Goal: Task Accomplishment & Management: Use online tool/utility

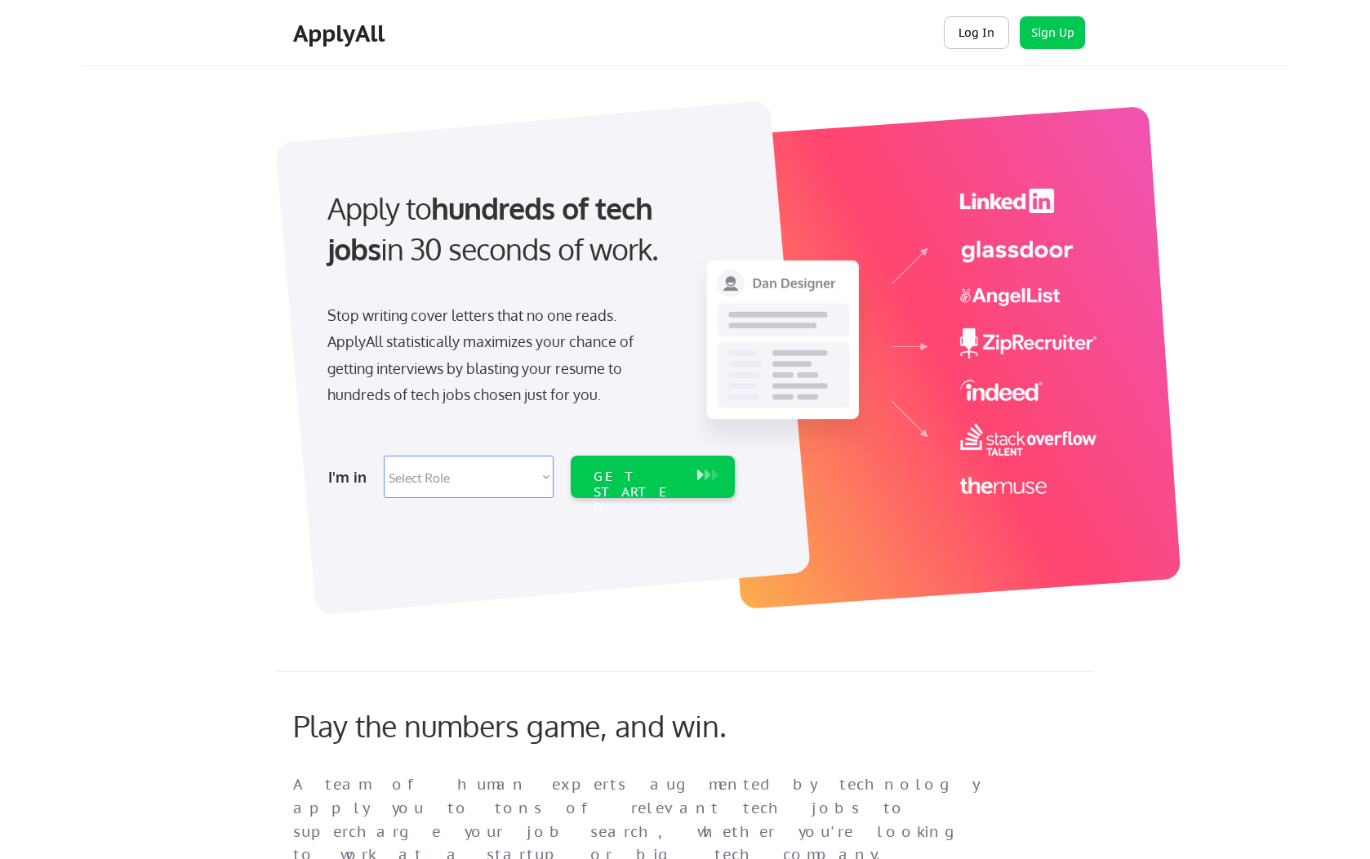
click at [965, 28] on button "Log In" at bounding box center [976, 32] width 65 height 33
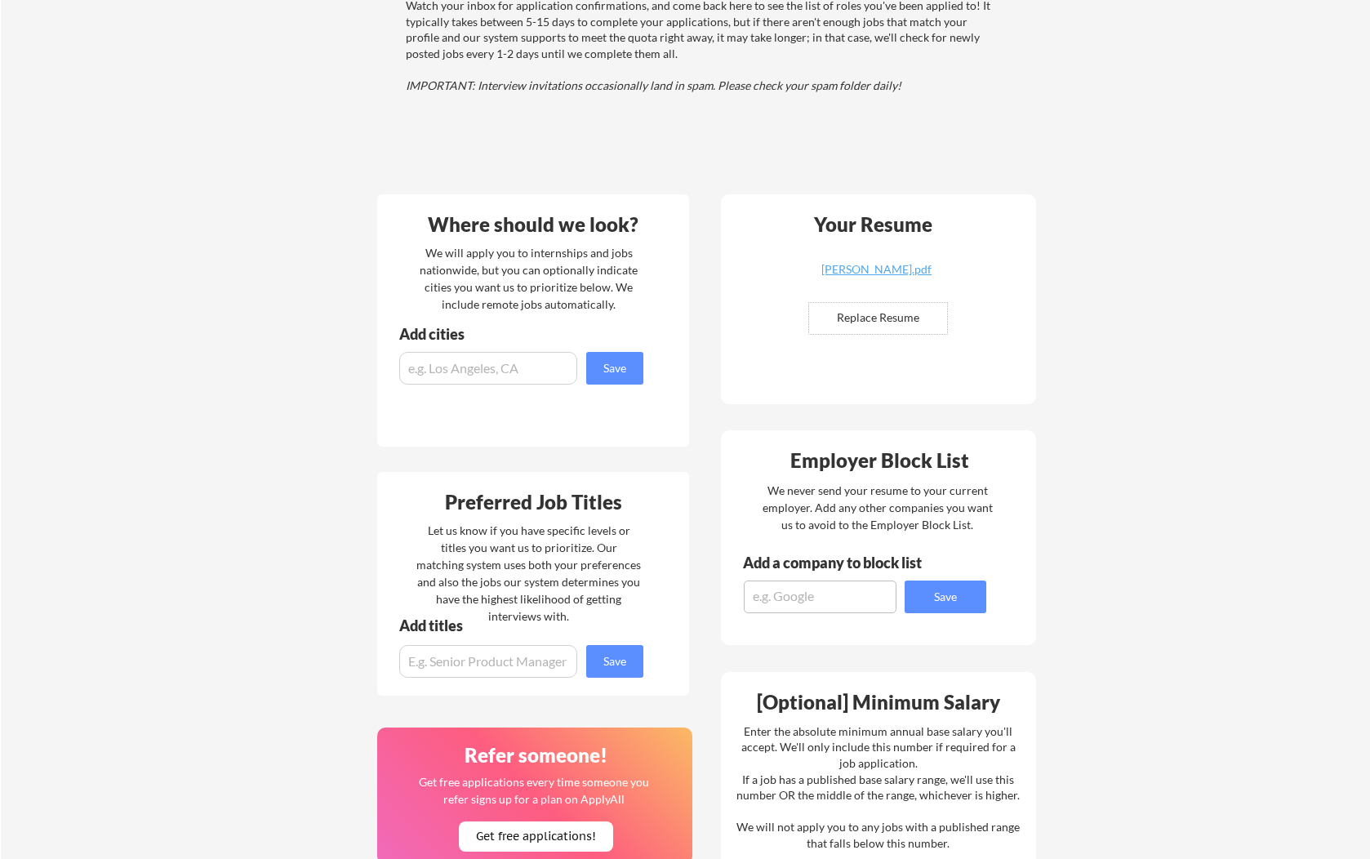
scroll to position [219, 0]
click at [532, 366] on input "input" at bounding box center [488, 369] width 178 height 33
type input "U"
click at [470, 668] on input "input" at bounding box center [488, 662] width 178 height 33
type input "Intern"
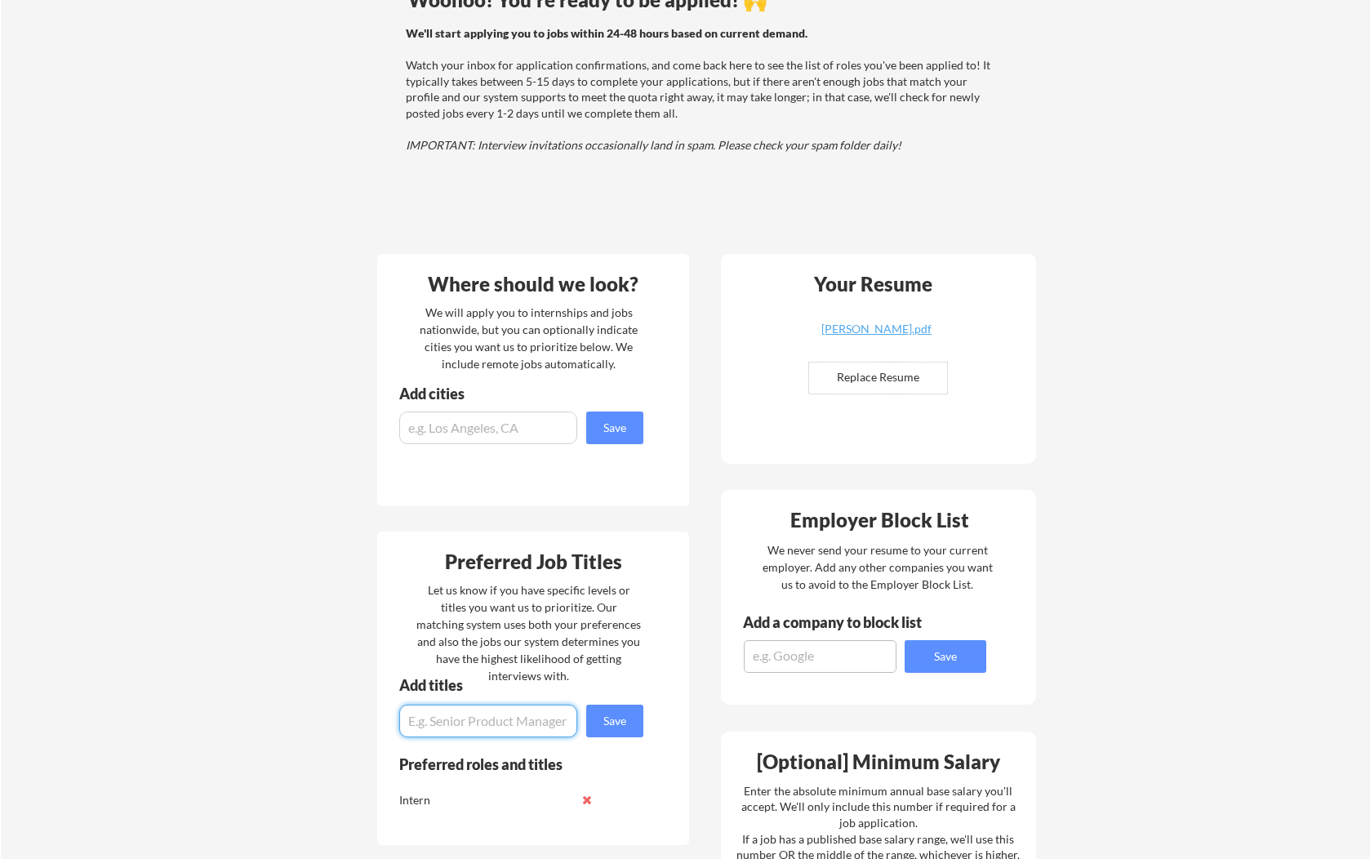
scroll to position [185, 0]
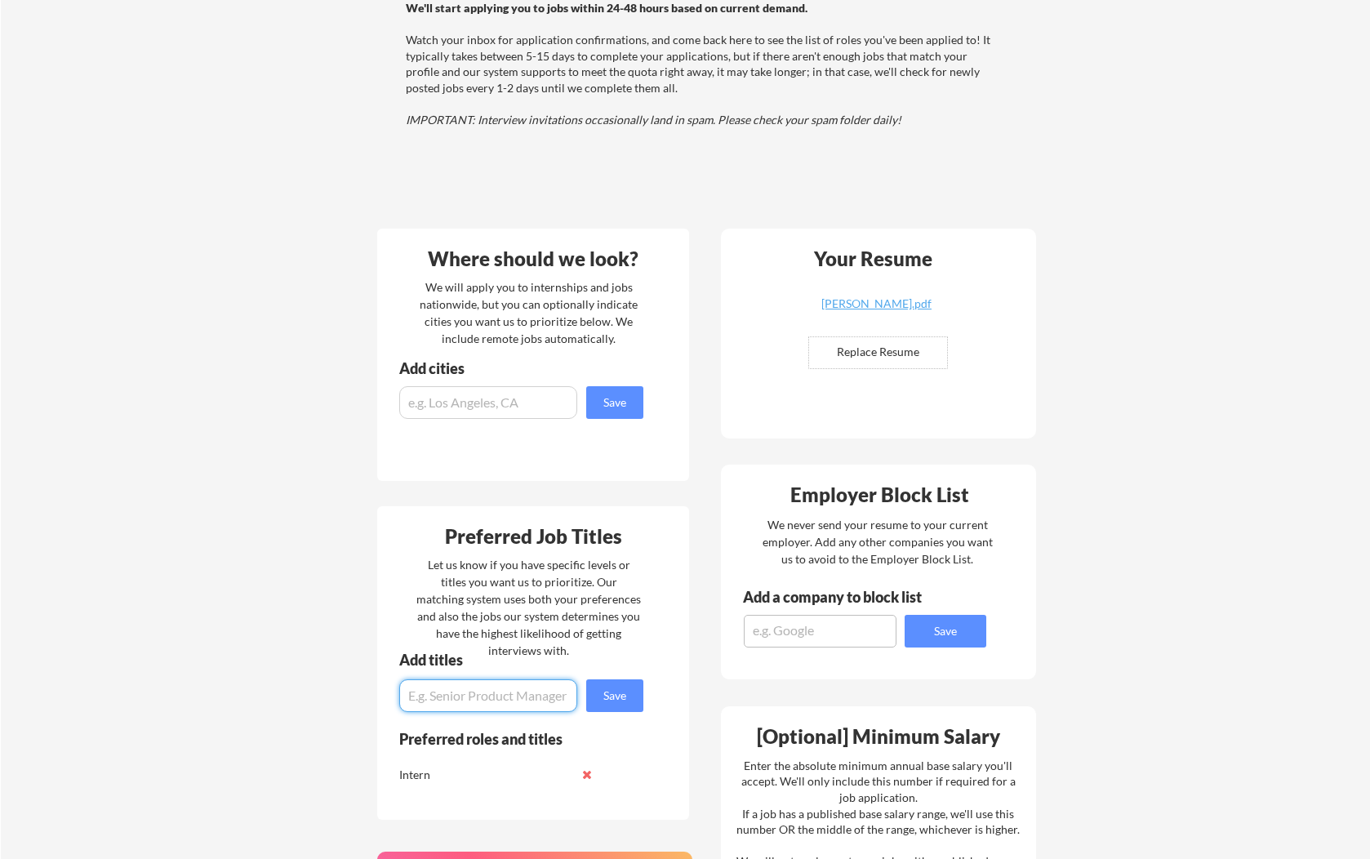
click at [446, 401] on input "input" at bounding box center [488, 402] width 178 height 33
type input "[GEOGRAPHIC_DATA]"
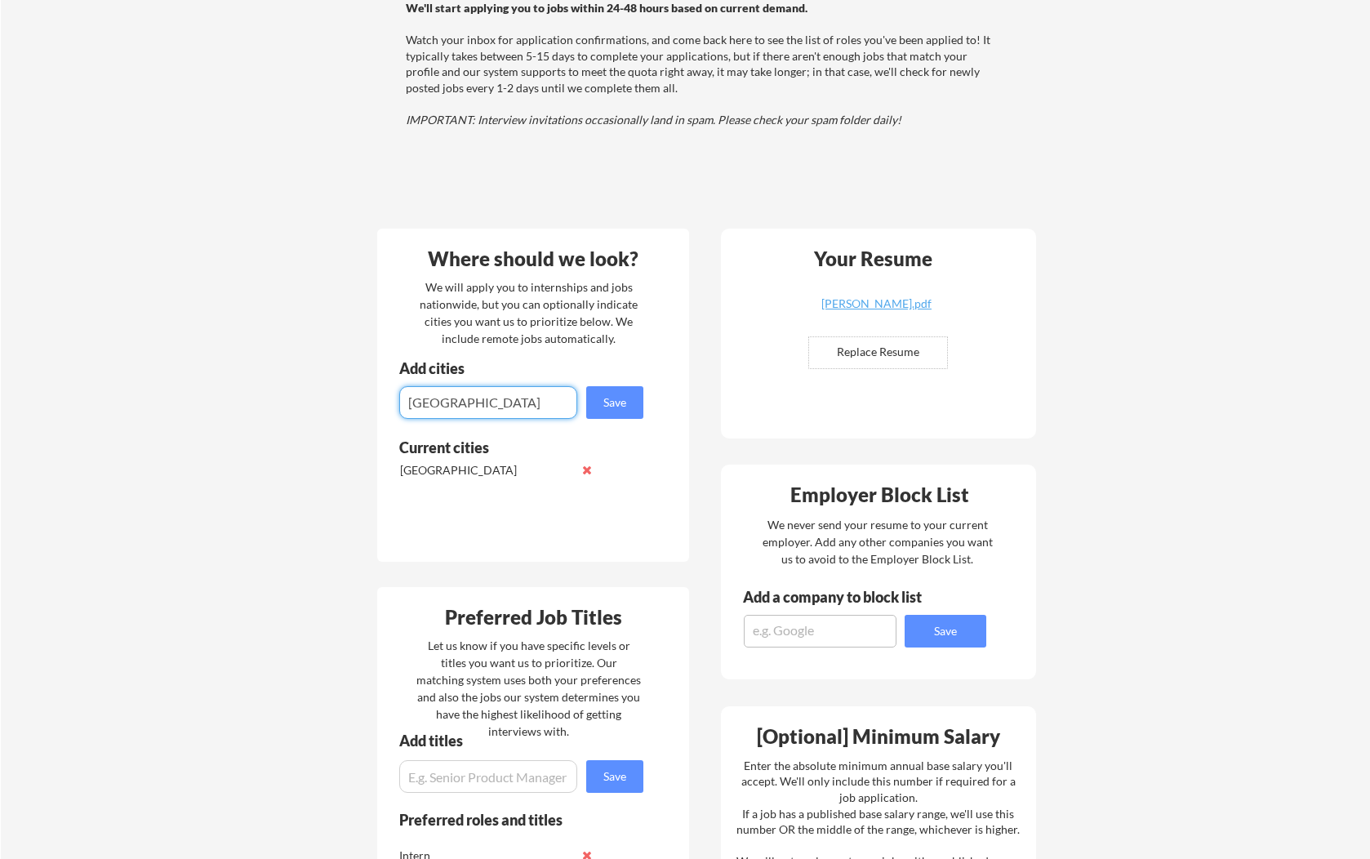
type input "[GEOGRAPHIC_DATA]"
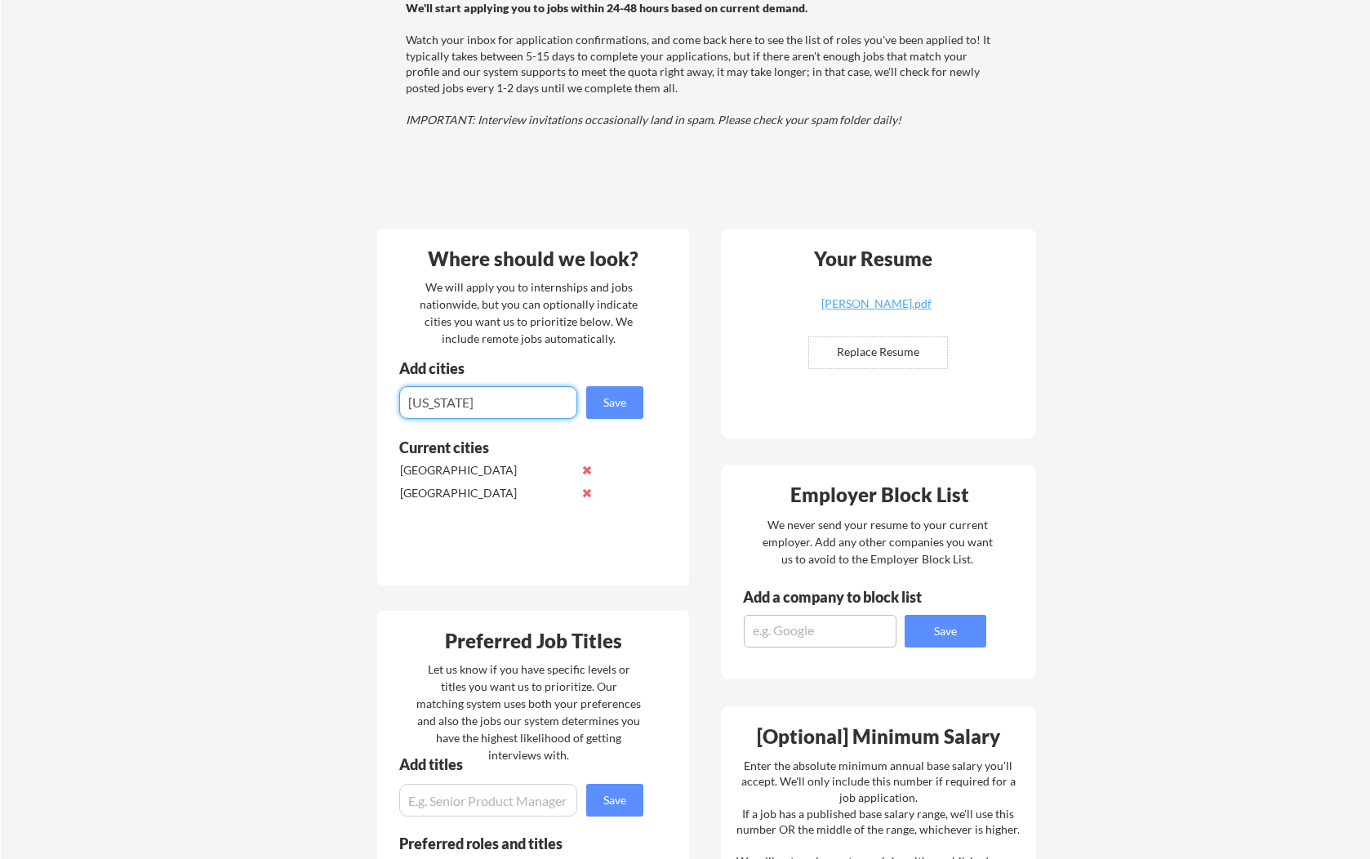
type input "[US_STATE]"
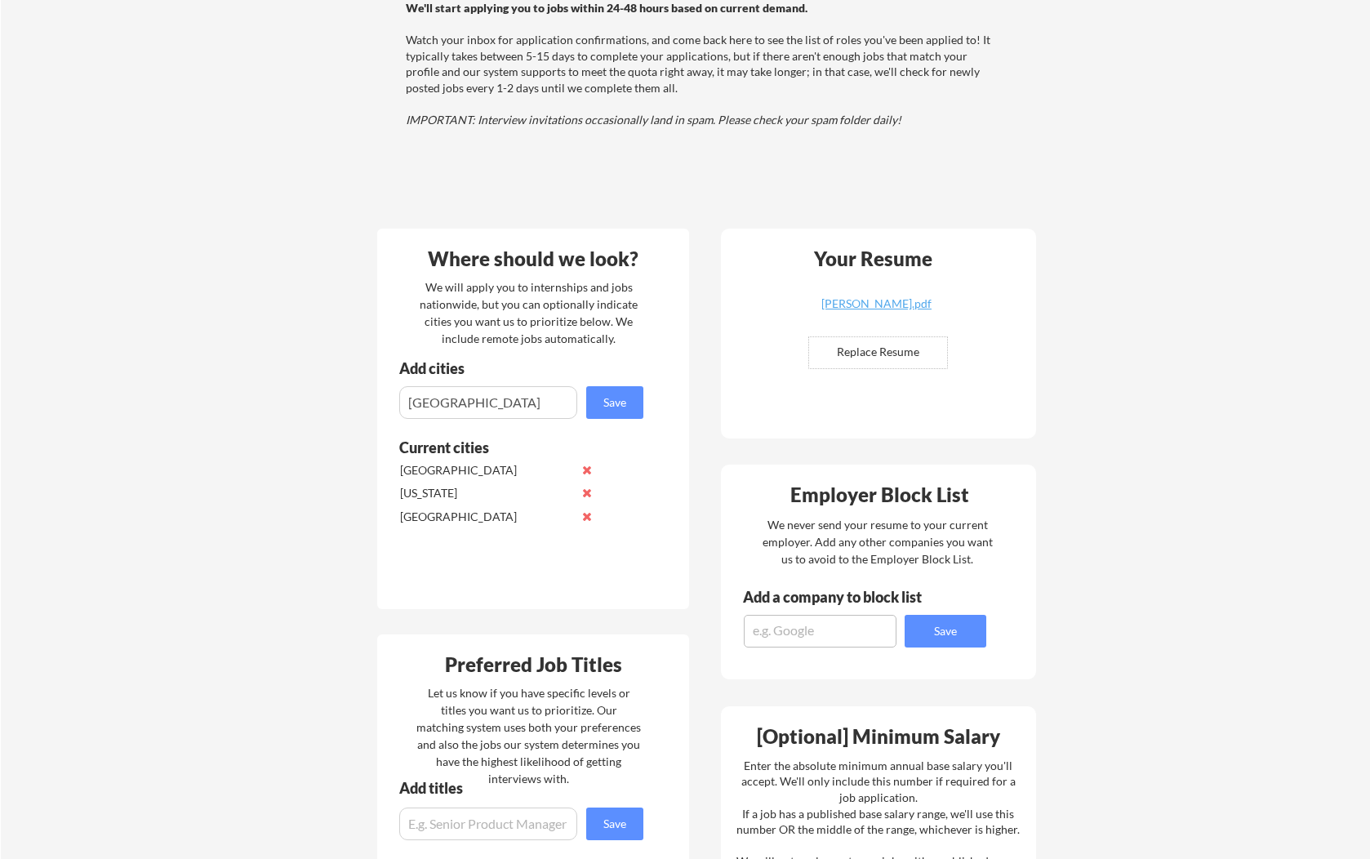
click at [441, 409] on input "input" at bounding box center [488, 402] width 178 height 33
paste input "pittsburgh"
type input "[GEOGRAPHIC_DATA]"
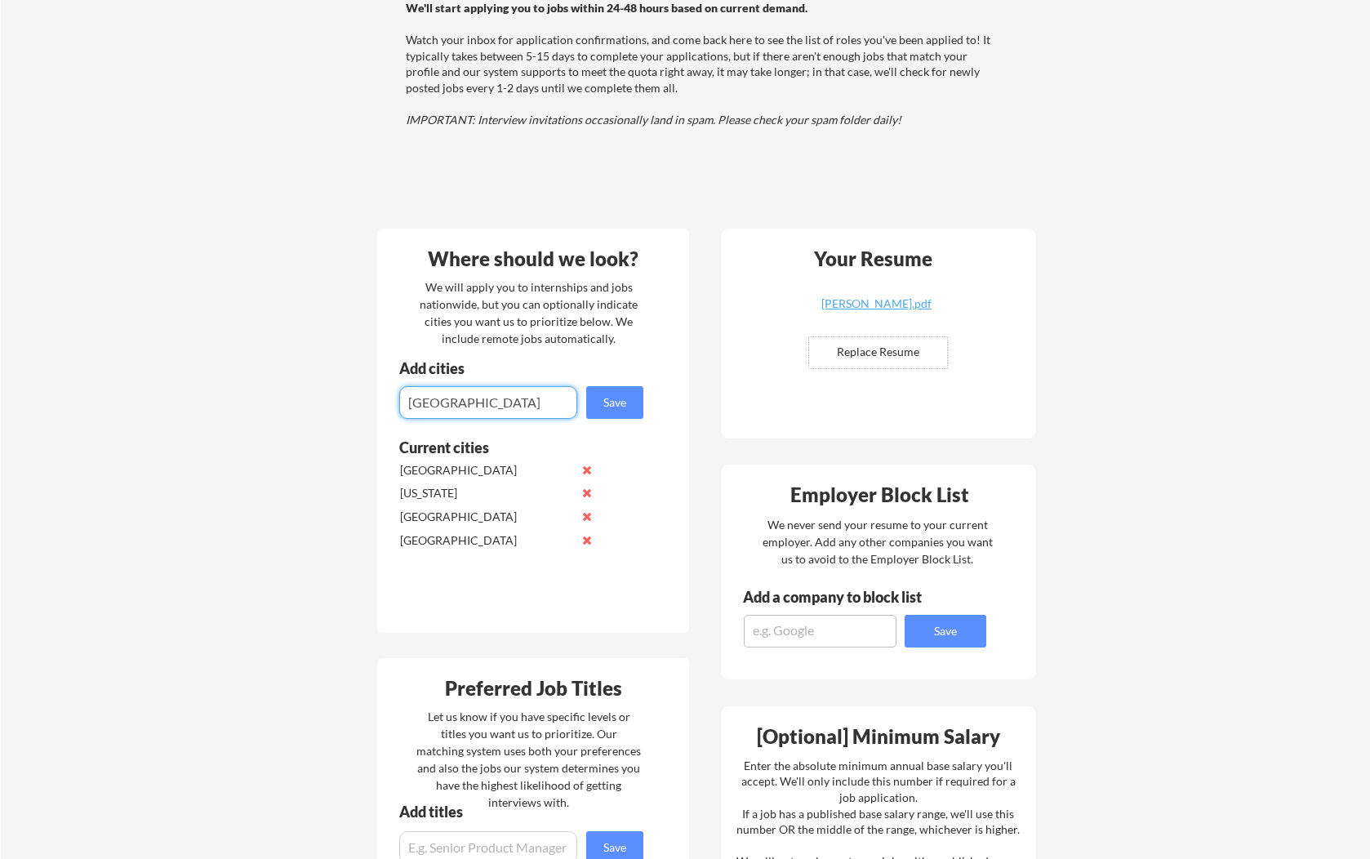
type input "[GEOGRAPHIC_DATA]"
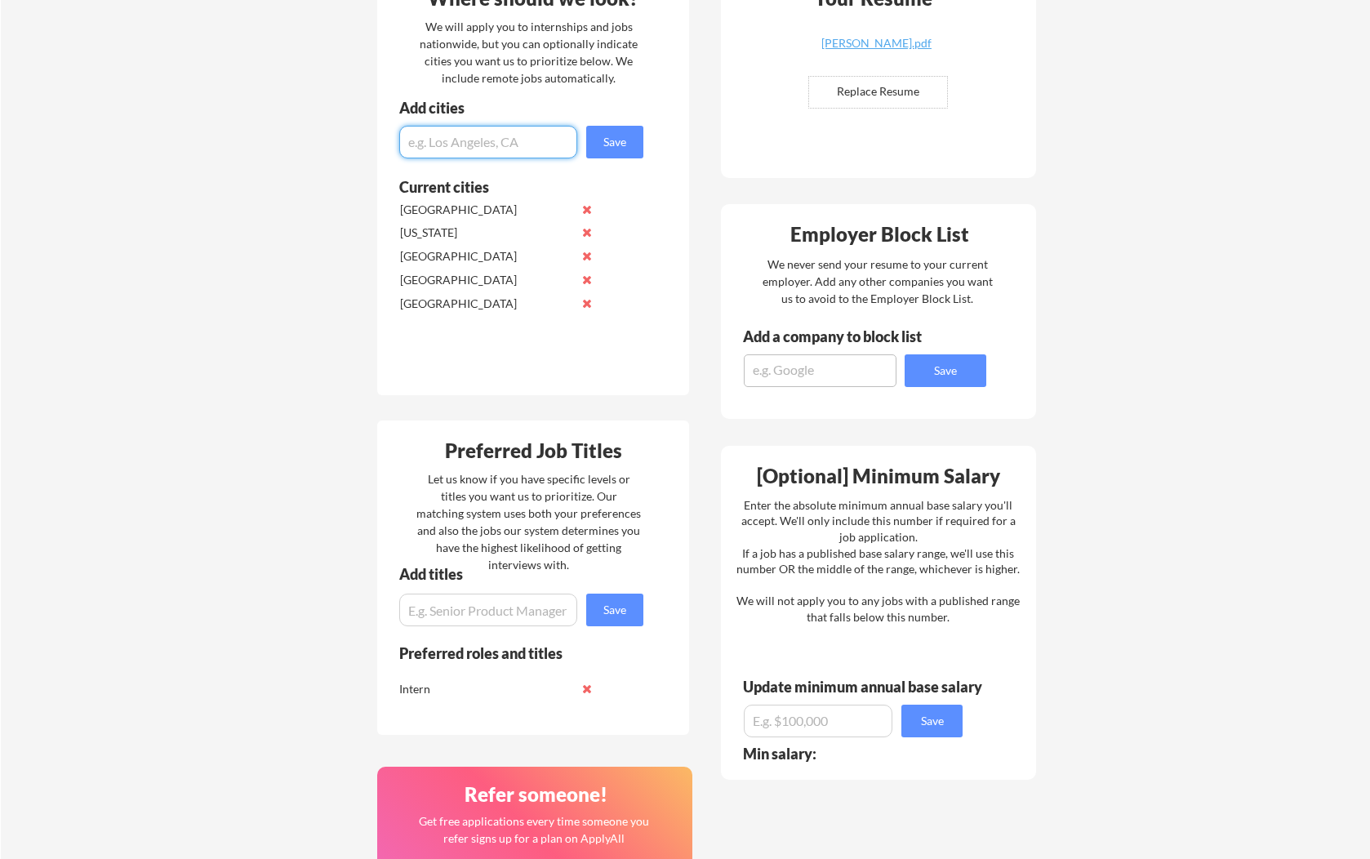
scroll to position [447, 0]
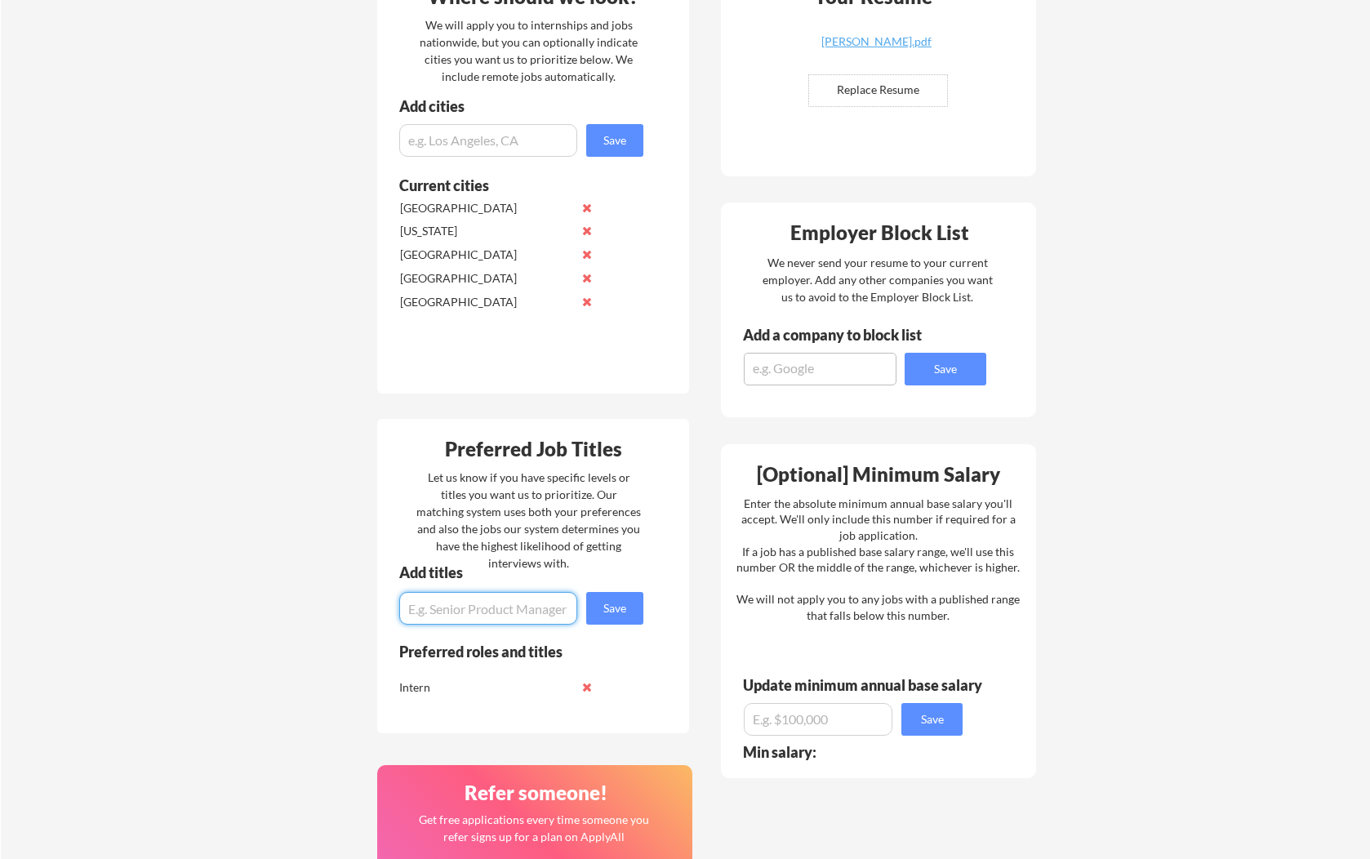
click at [495, 606] on input "input" at bounding box center [488, 608] width 178 height 33
type input "SWE"
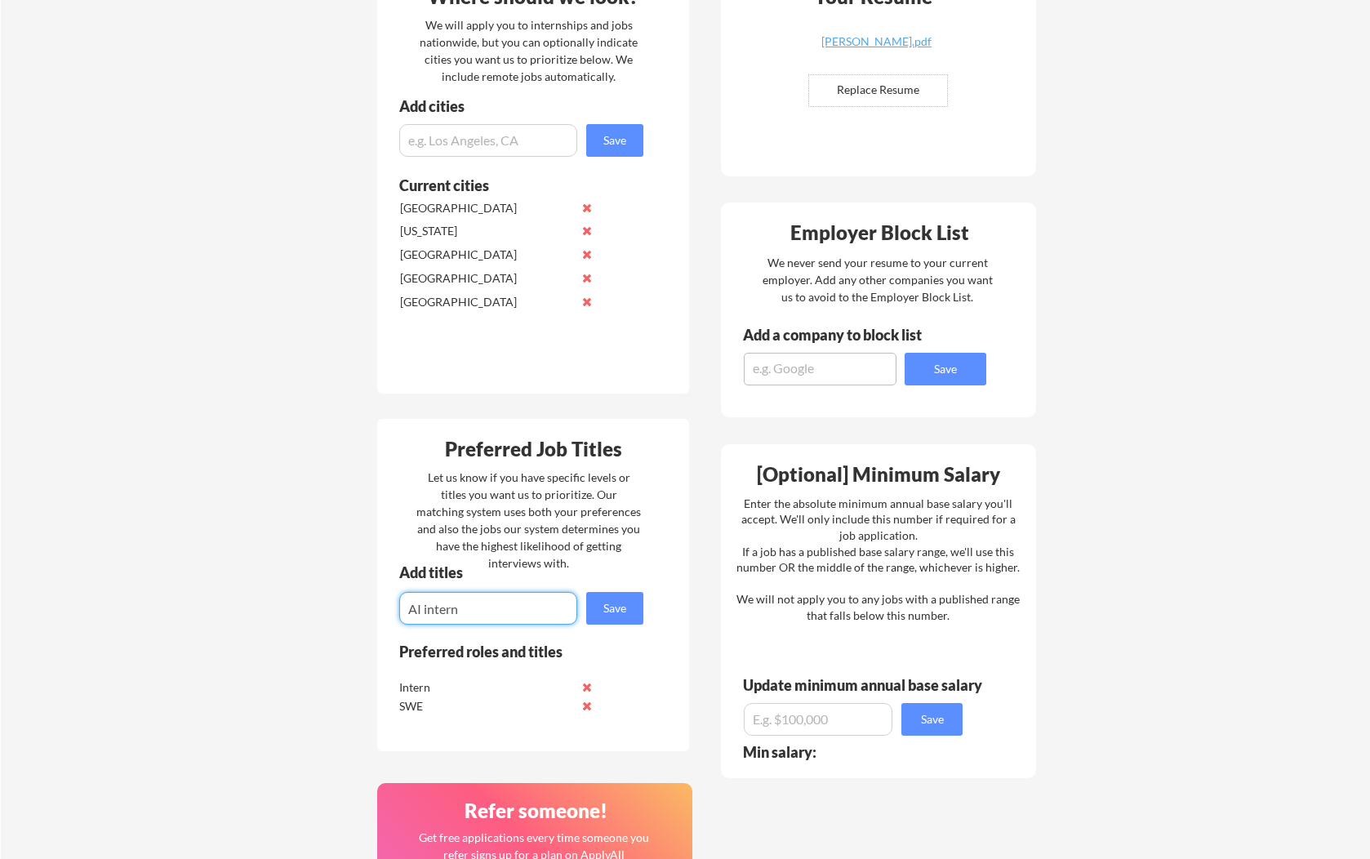
type input "AI intern"
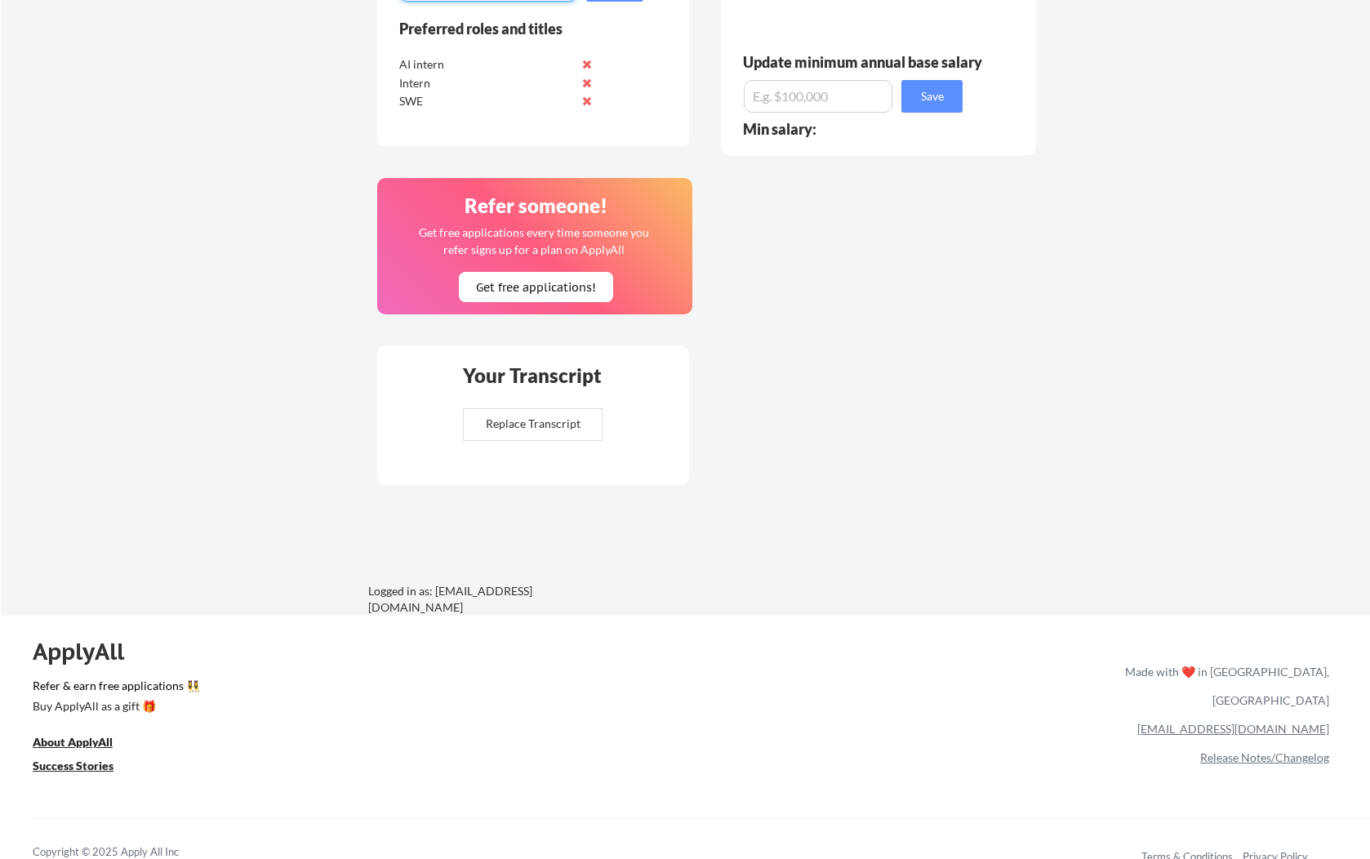
scroll to position [1087, 0]
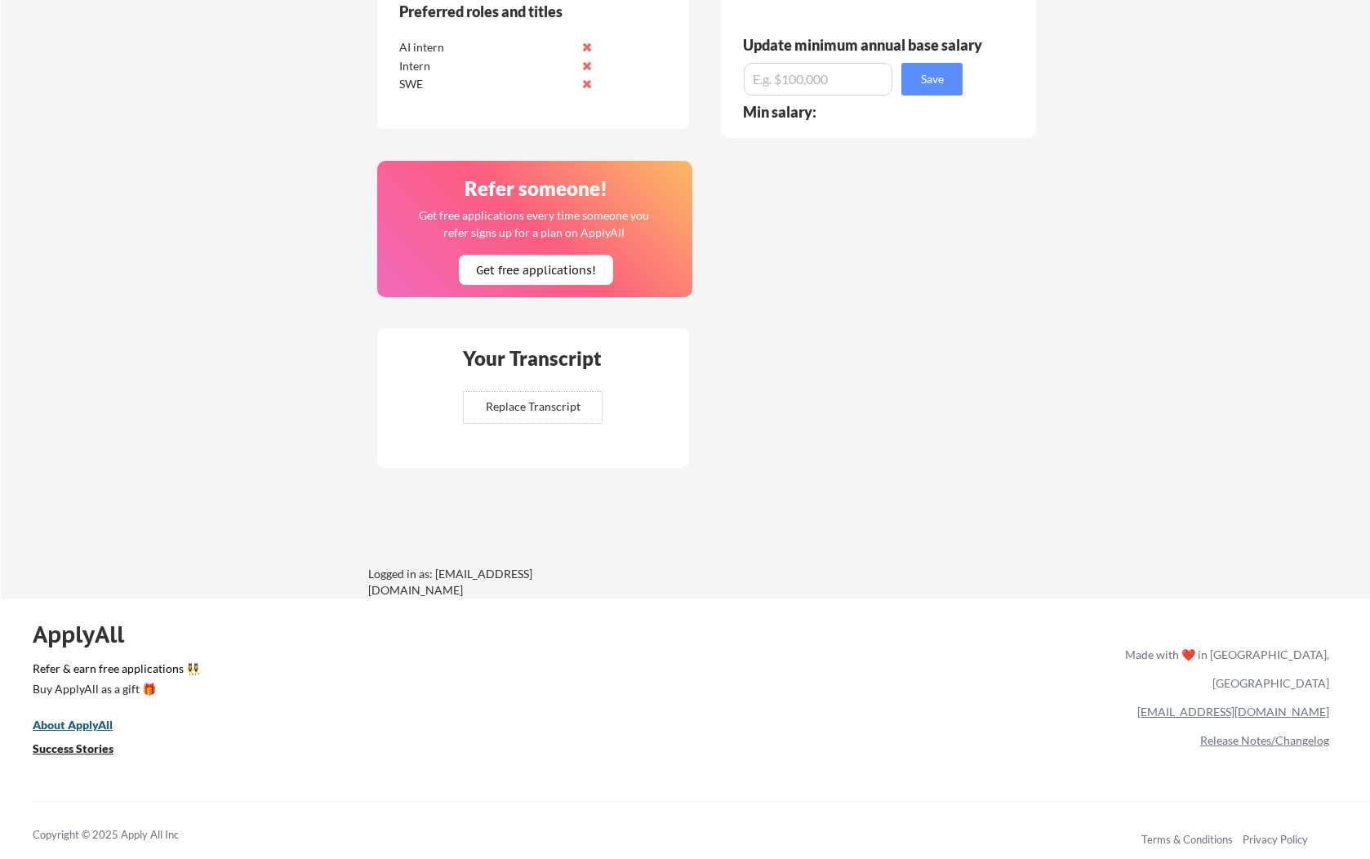
click at [63, 726] on u "About ApplyAll" at bounding box center [73, 725] width 80 height 14
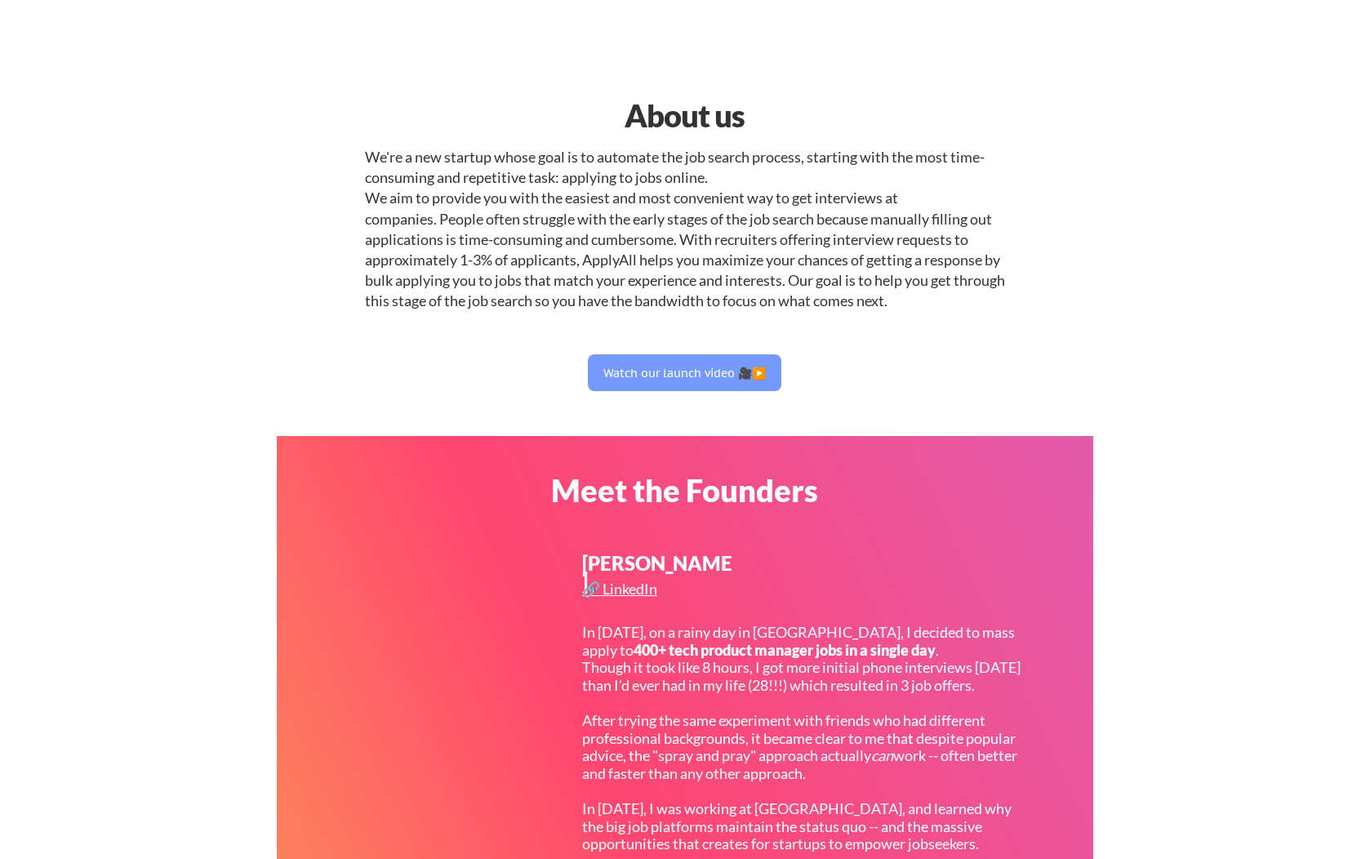
select select ""engineering""
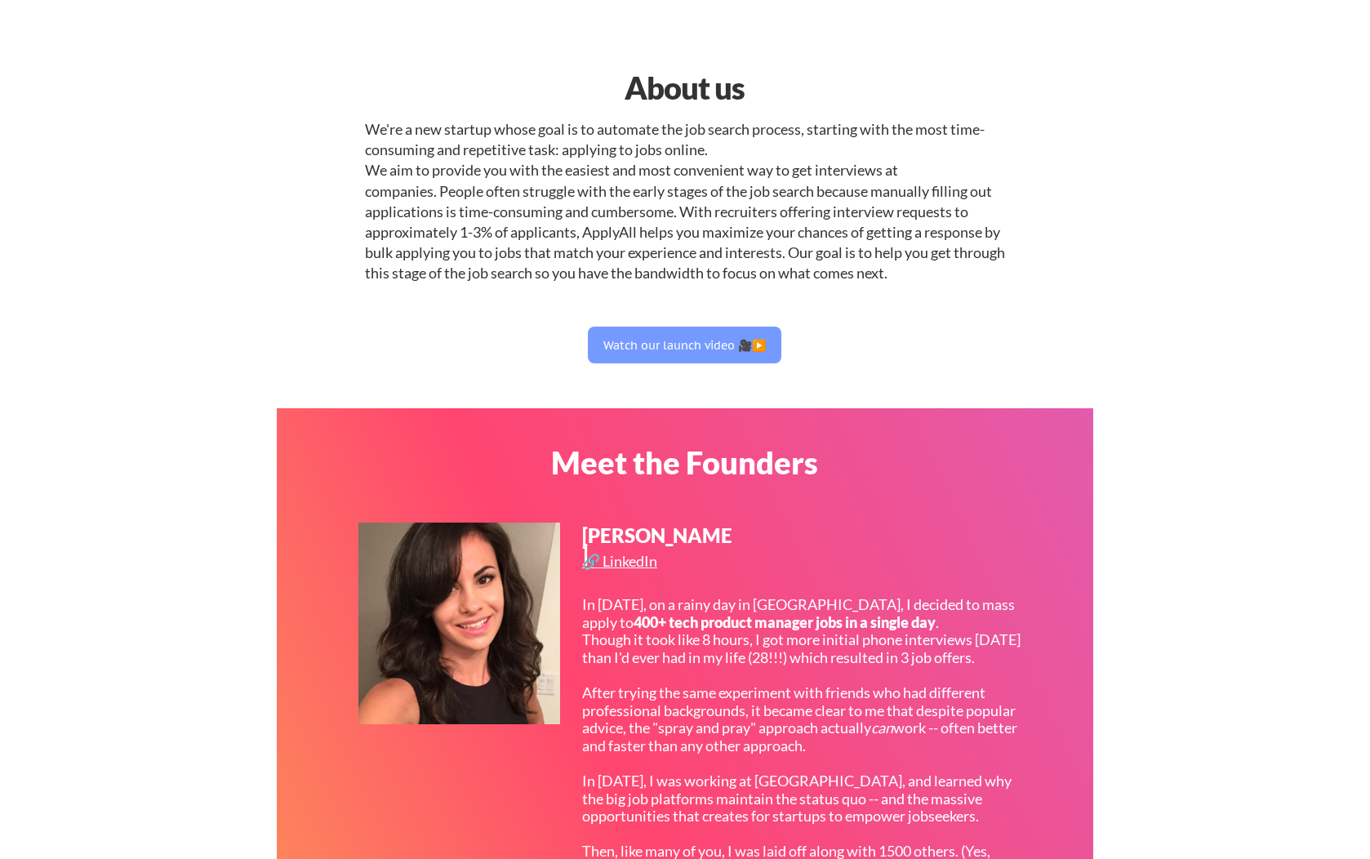
scroll to position [25, 0]
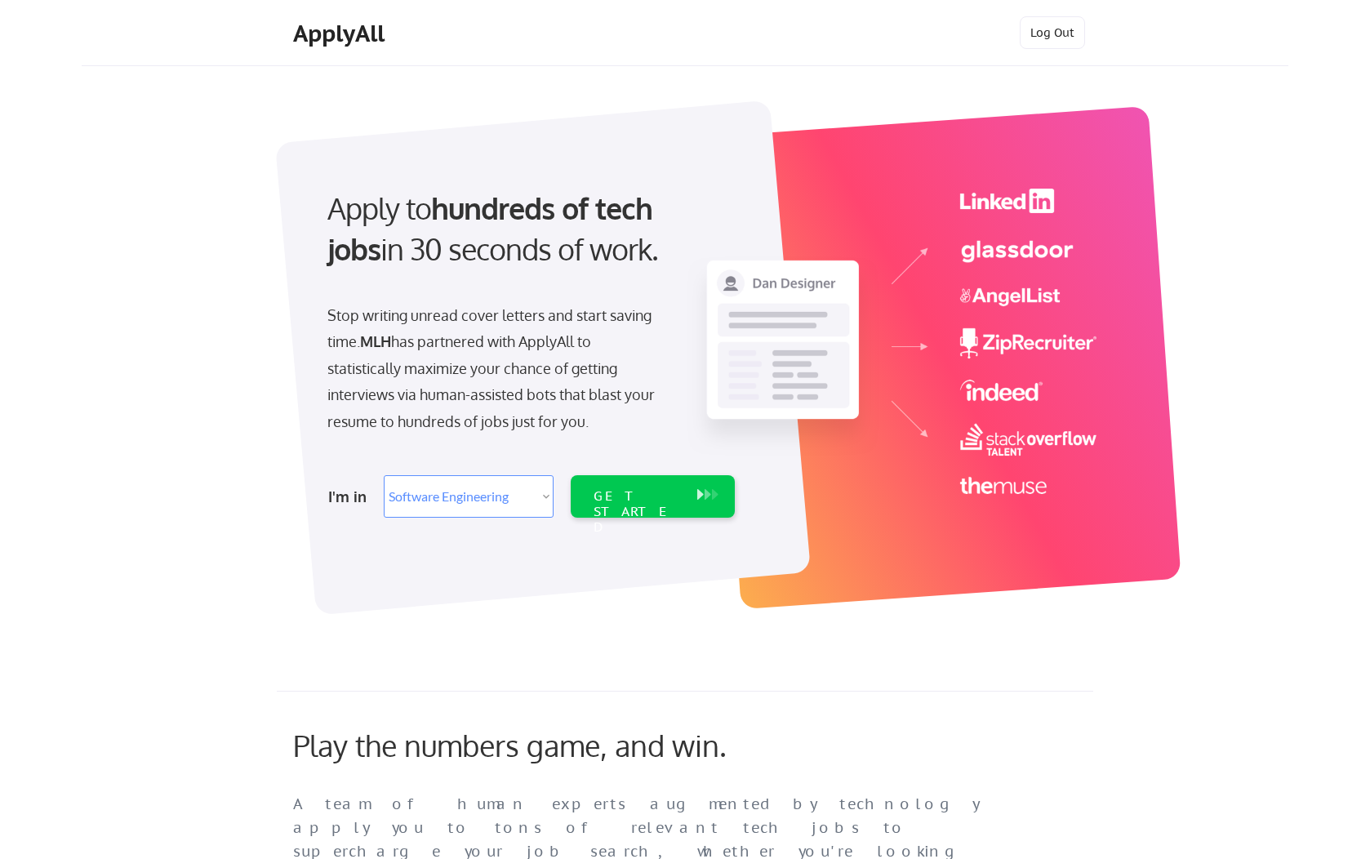
select select ""engineering""
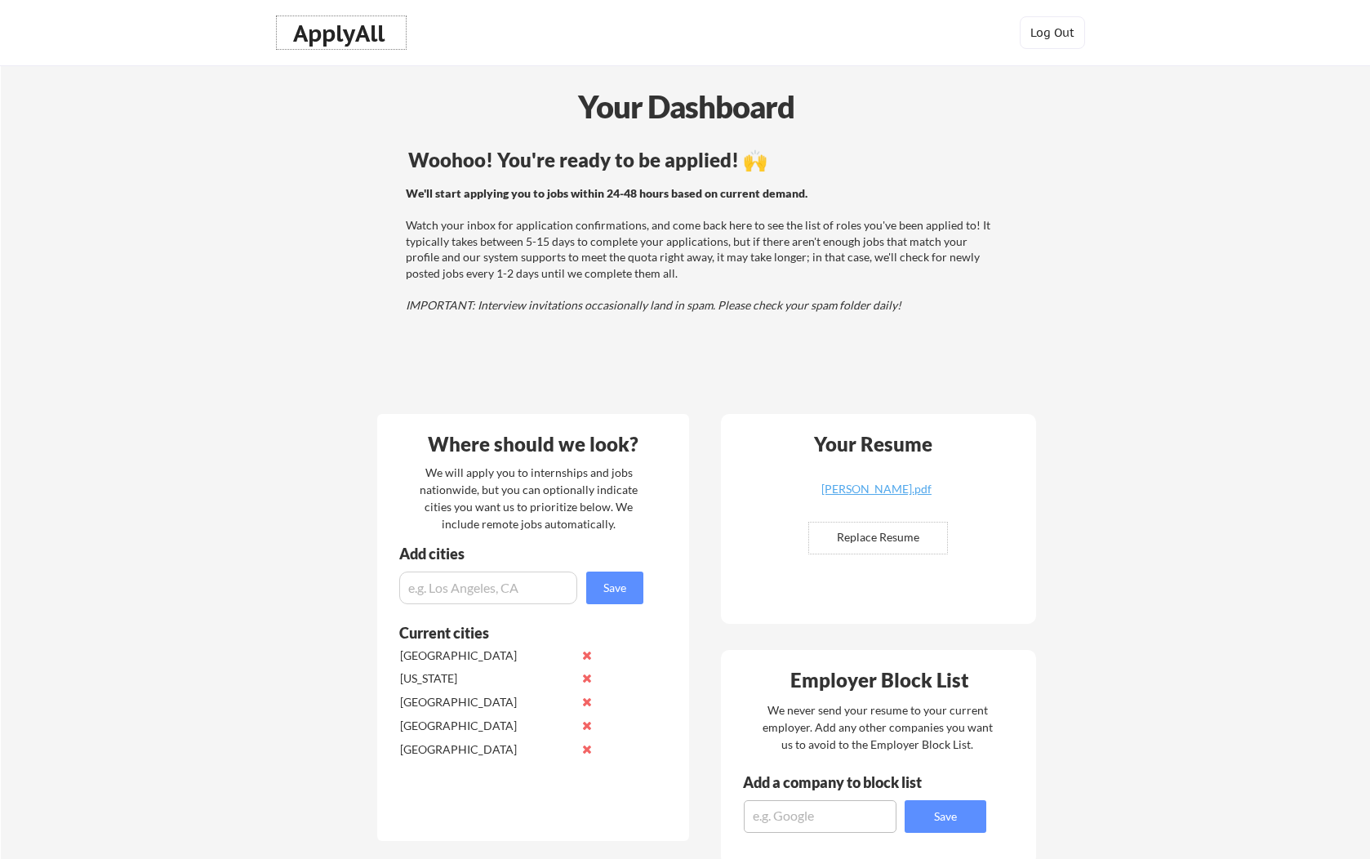
click at [340, 21] on div "ApplyAll" at bounding box center [341, 34] width 96 height 28
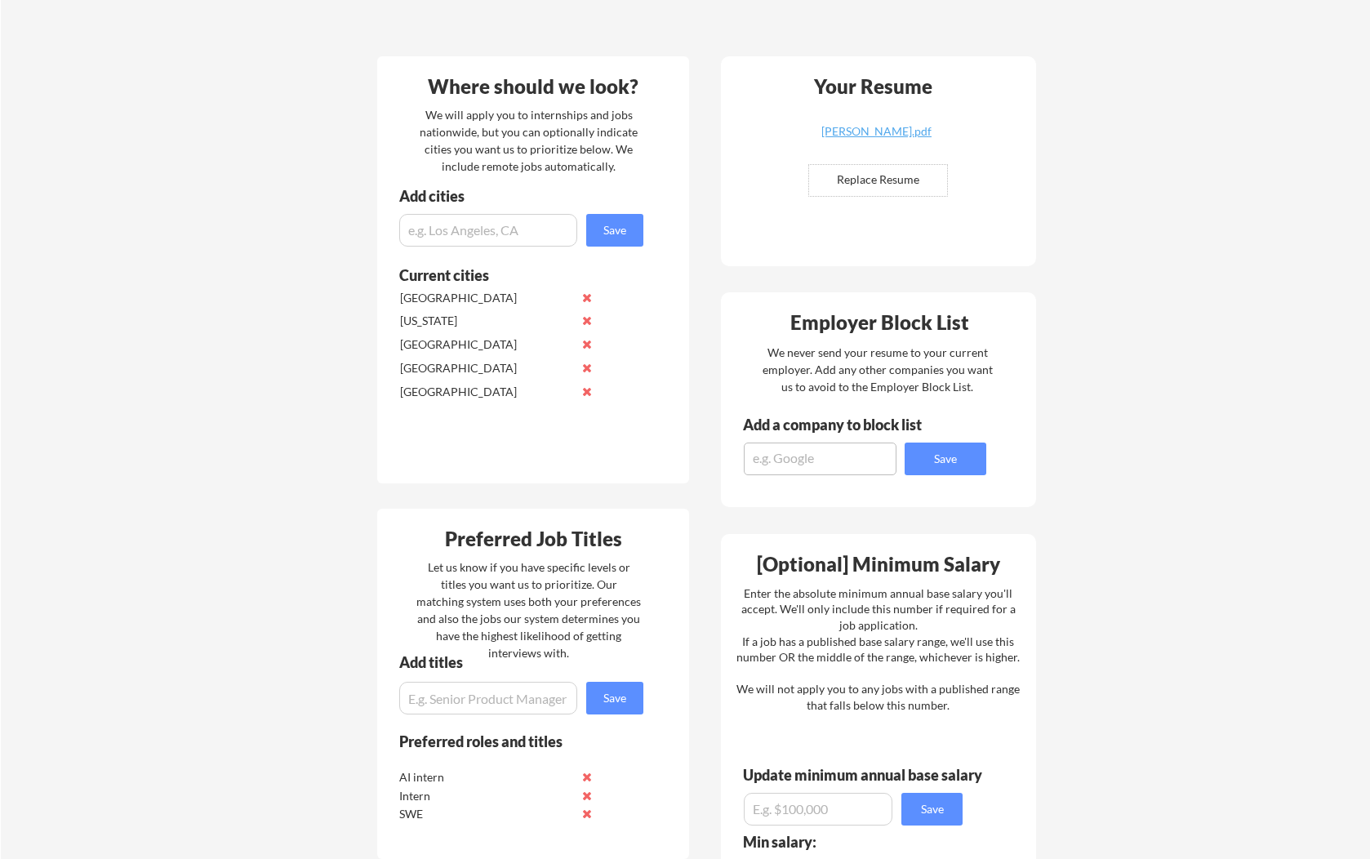
scroll to position [1087, 0]
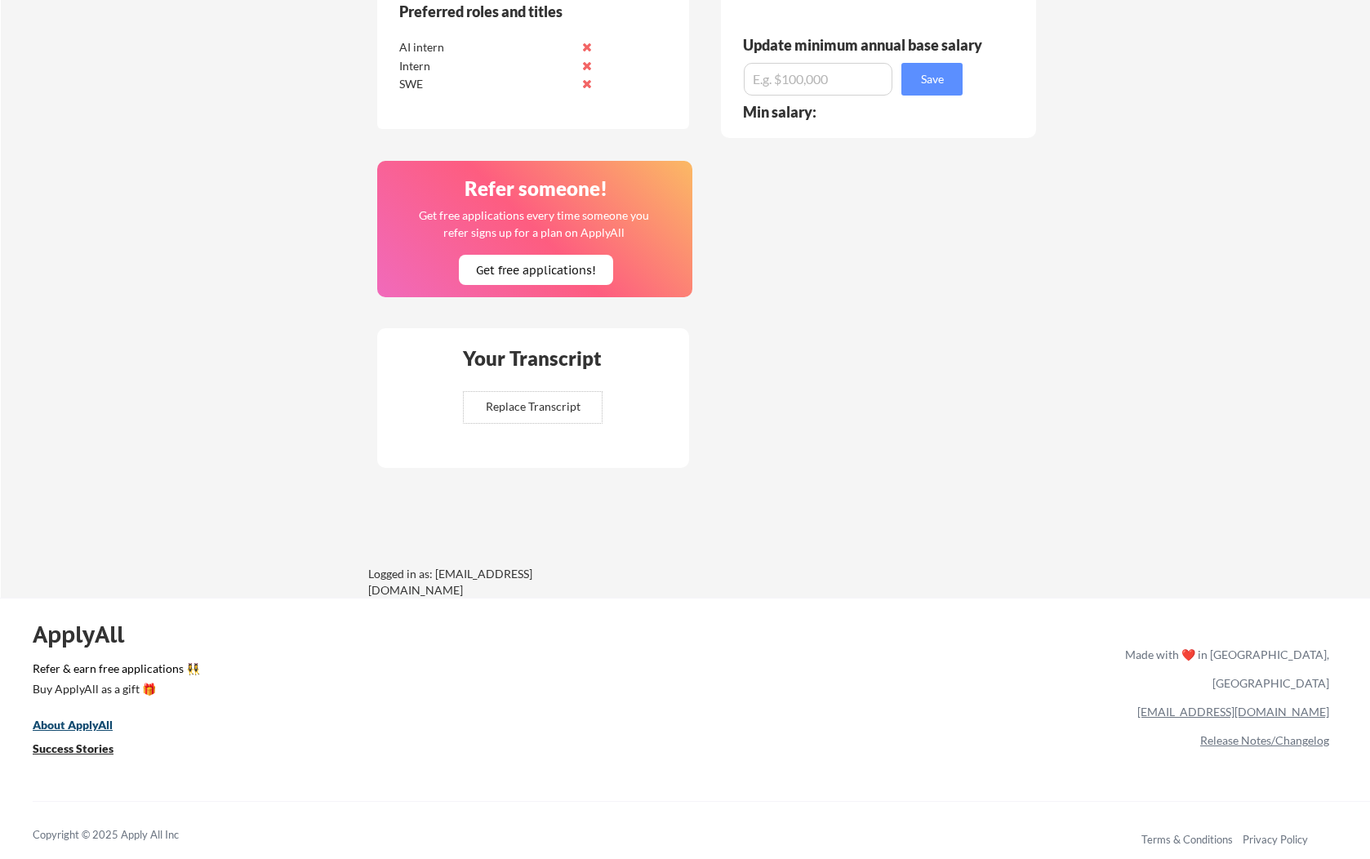
click at [64, 724] on u "About ApplyAll" at bounding box center [73, 725] width 80 height 14
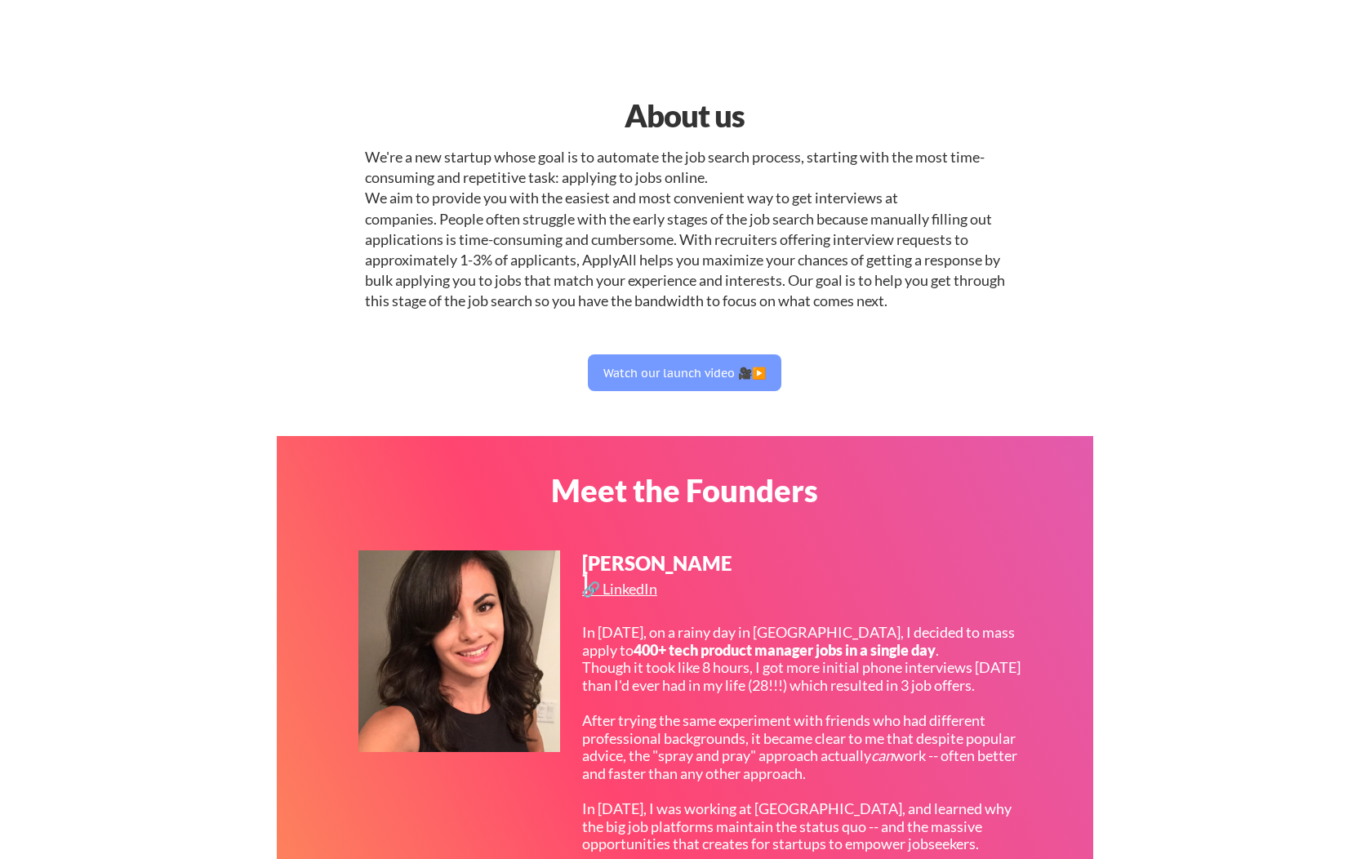
select select ""engineering""
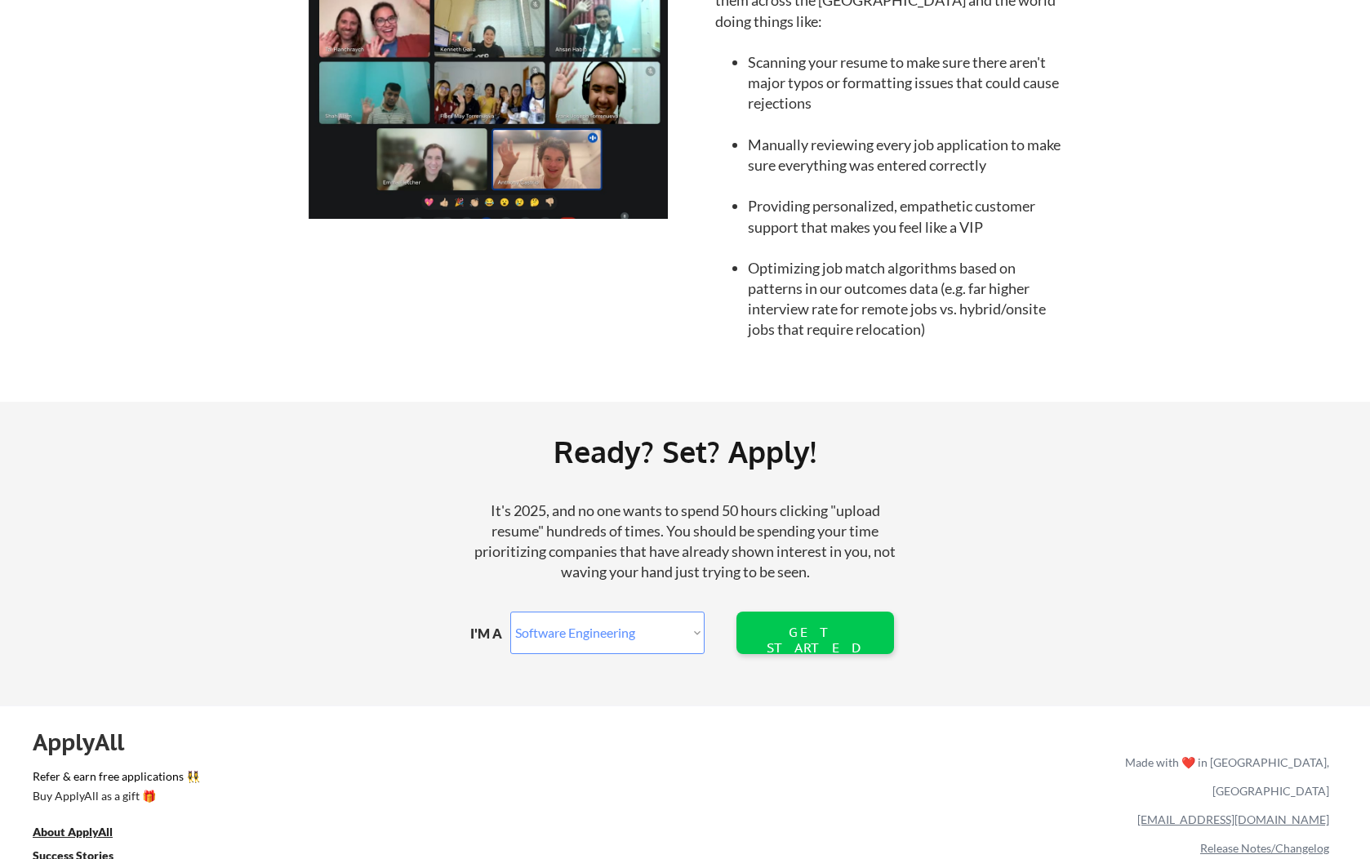
scroll to position [1584, 0]
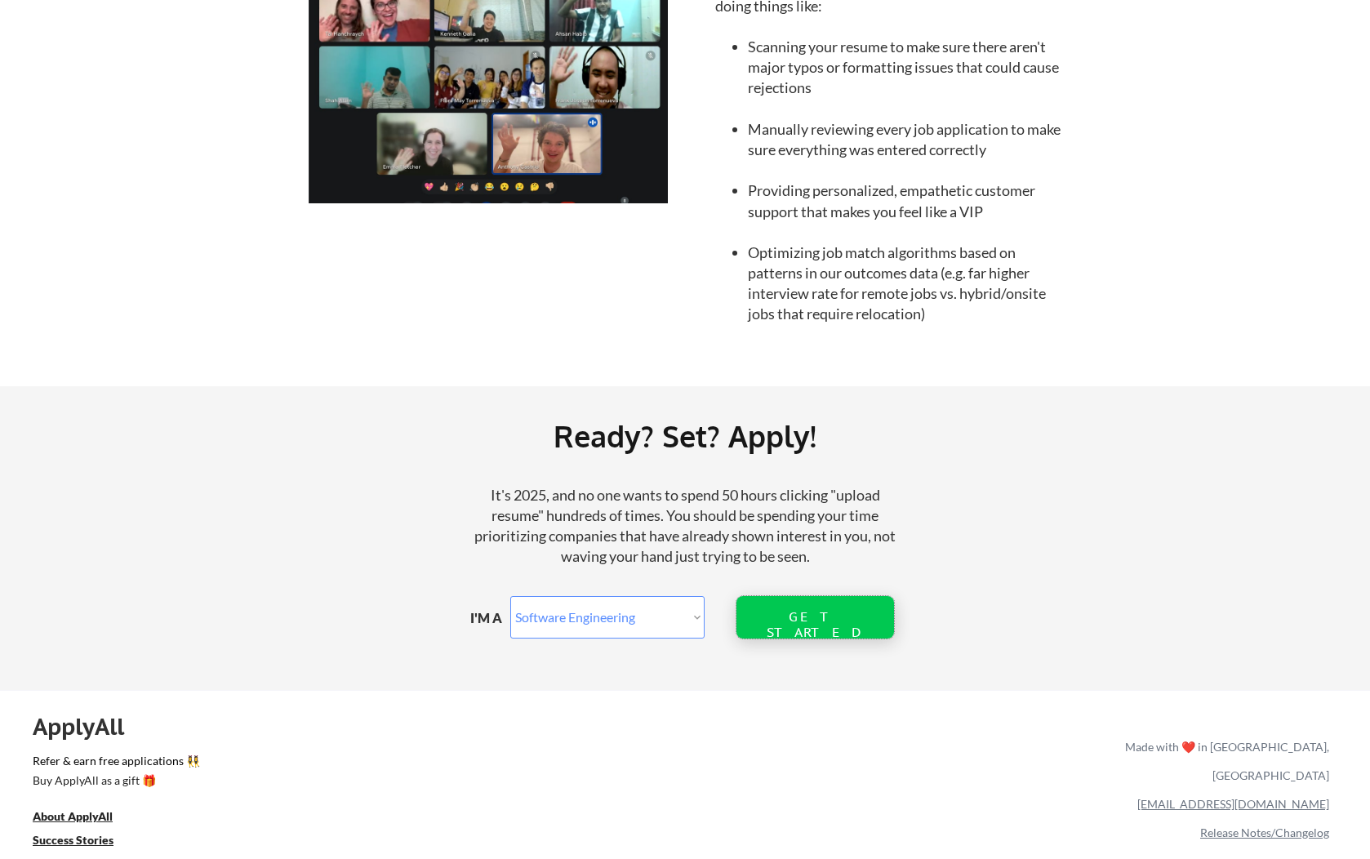
click at [787, 603] on div "GET STARTED" at bounding box center [814, 617] width 104 height 42
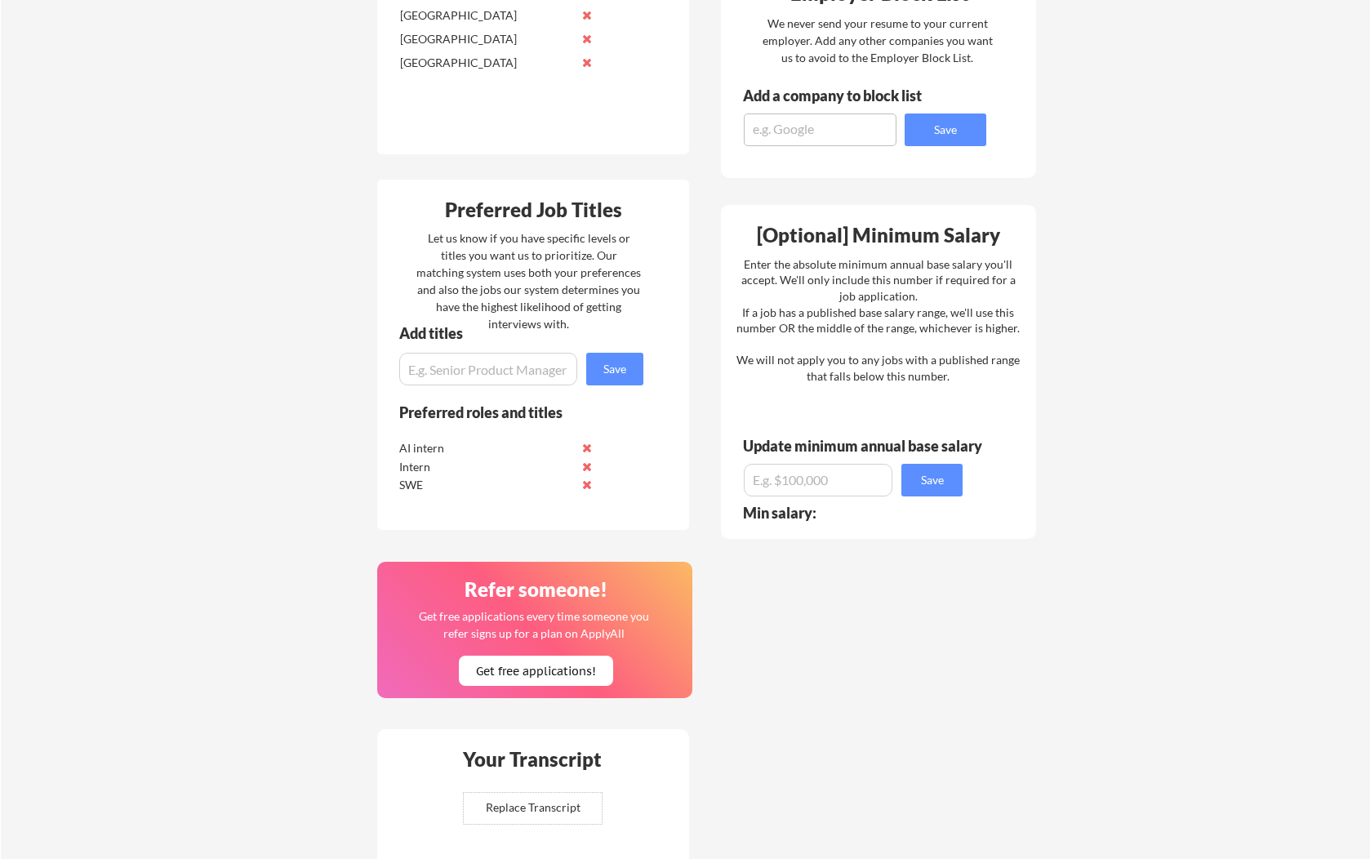
scroll to position [713, 0]
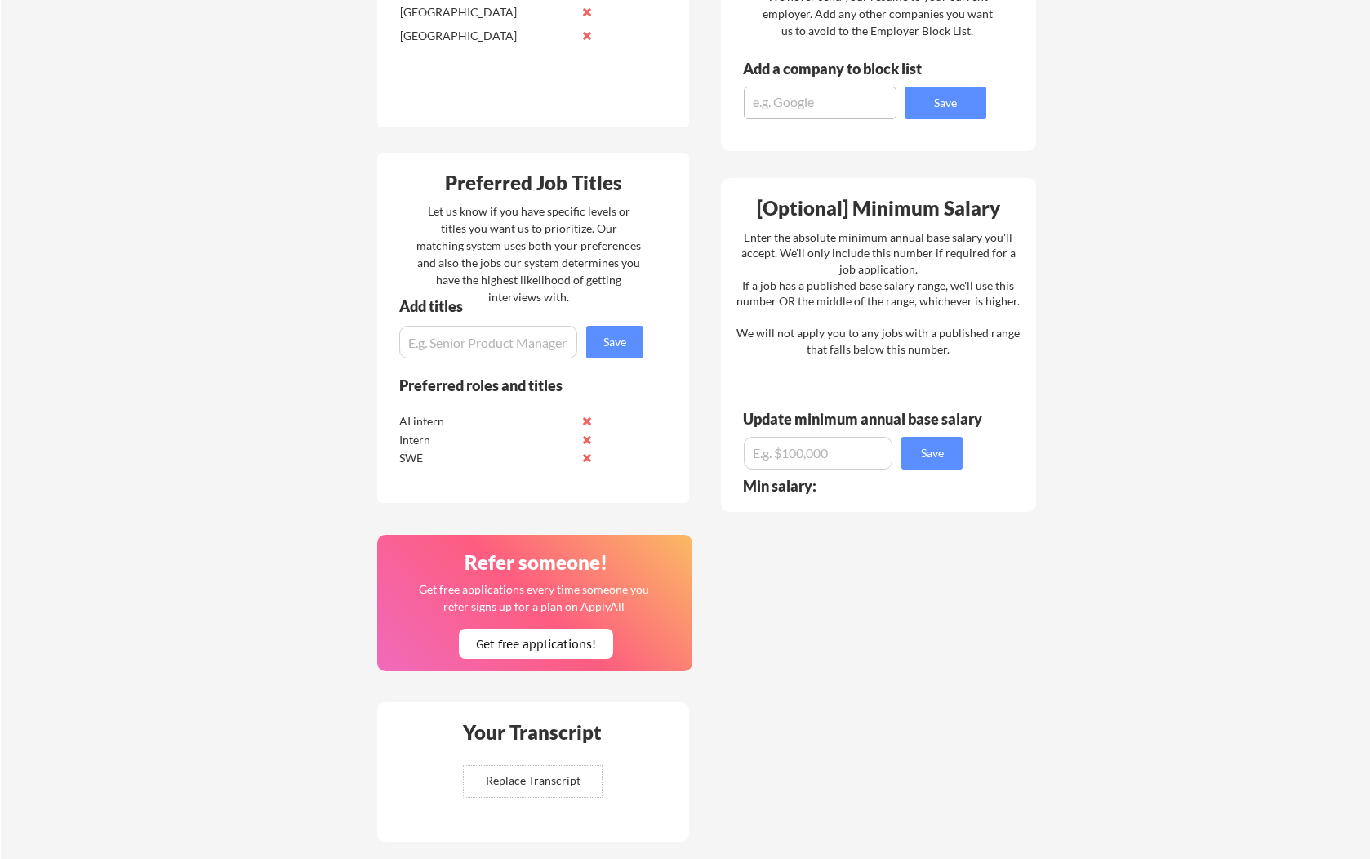
click at [444, 347] on input "input" at bounding box center [488, 342] width 178 height 33
type input "Software Engineer Summer Intern"
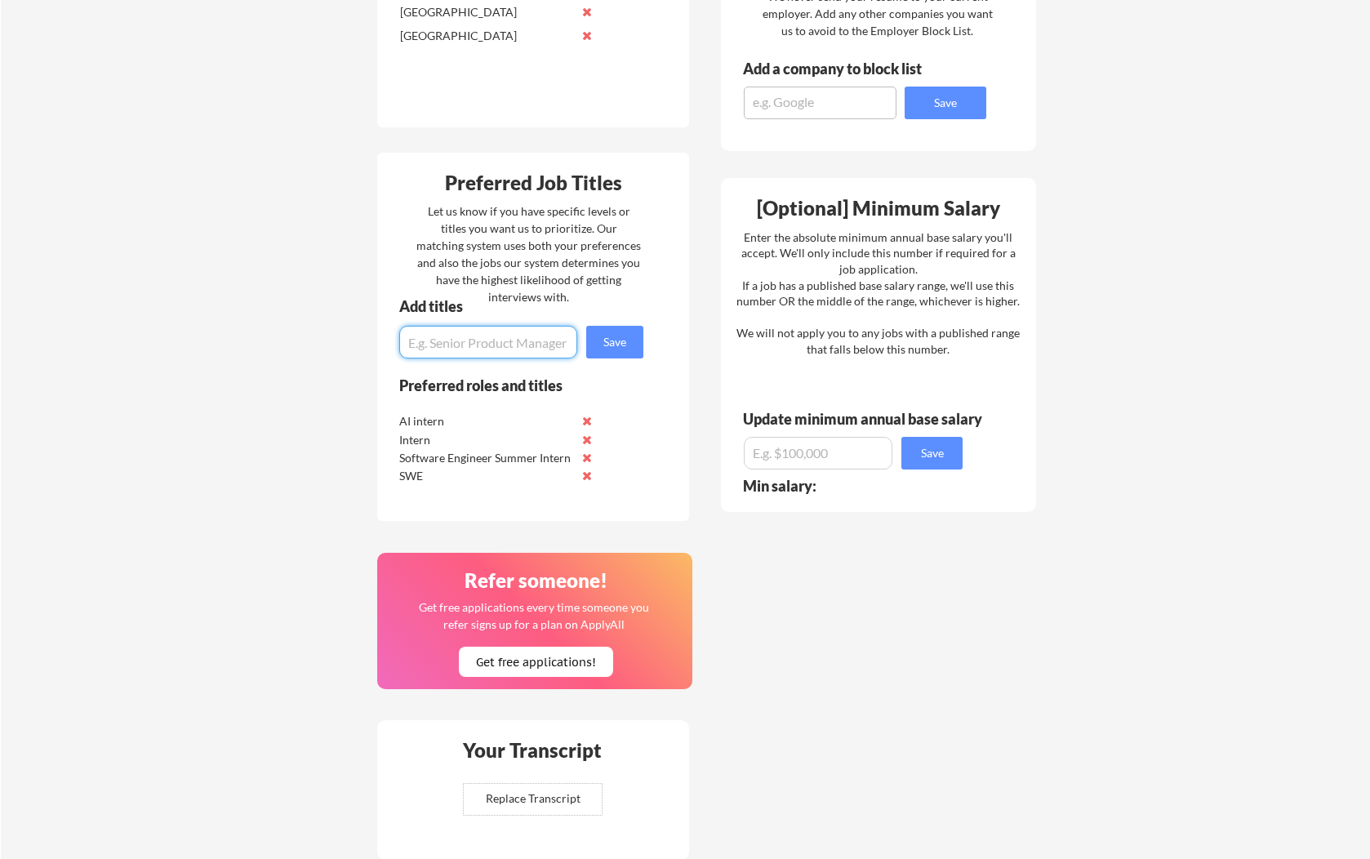
scroll to position [0, 0]
